Goal: Information Seeking & Learning: Find specific fact

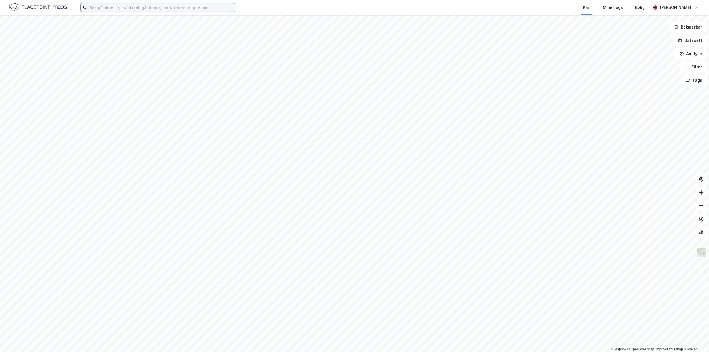
click at [111, 10] on input at bounding box center [161, 7] width 148 height 8
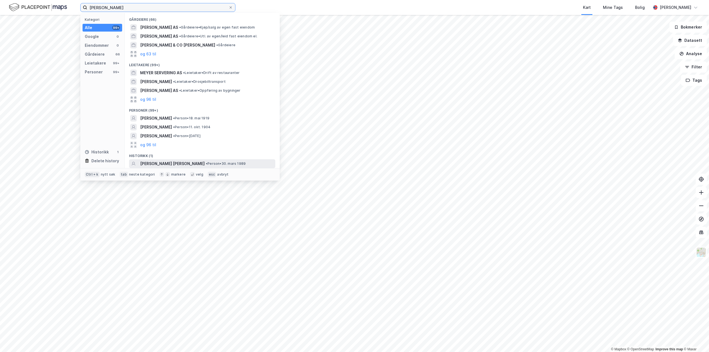
type input "[PERSON_NAME]"
click at [175, 165] on span "[PERSON_NAME] [PERSON_NAME]" at bounding box center [172, 163] width 65 height 7
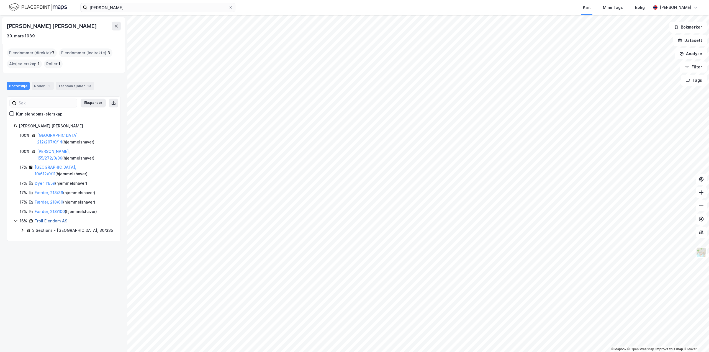
click at [39, 219] on link "Troll Eiendom AS" at bounding box center [51, 221] width 33 height 5
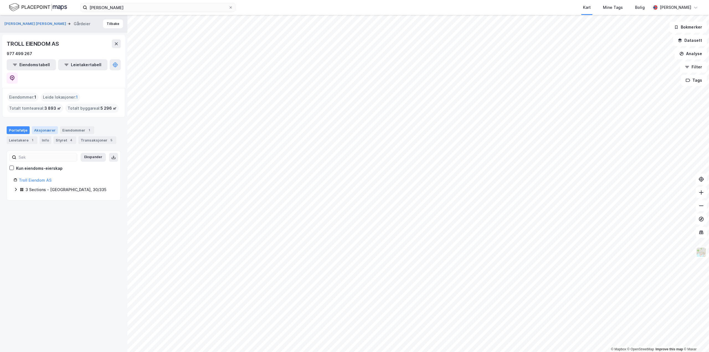
click at [43, 126] on div "Aksjonærer" at bounding box center [45, 130] width 26 height 8
